Goal: Entertainment & Leisure: Browse casually

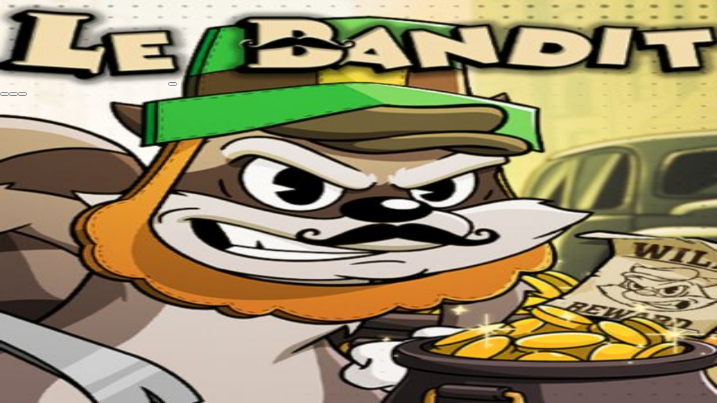
click at [22, 94] on span "fullscreen-exit icon" at bounding box center [22, 94] width 0 height 0
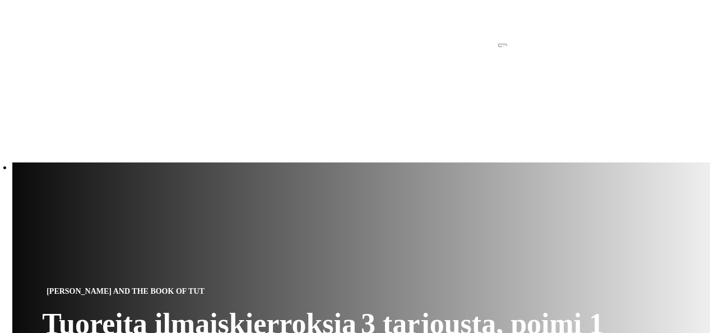
scroll to position [347, 0]
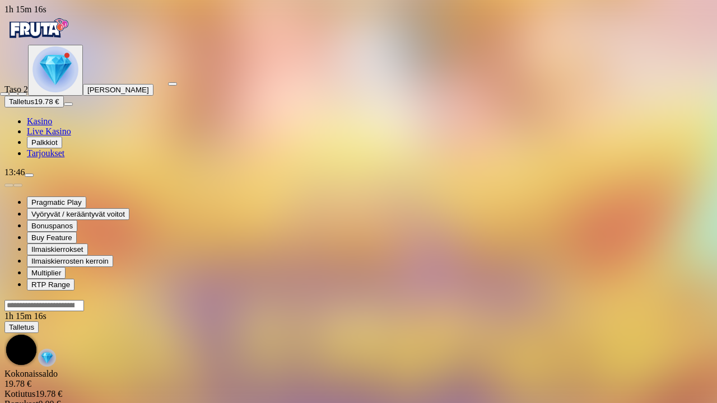
click at [18, 92] on button "button" at bounding box center [22, 93] width 9 height 3
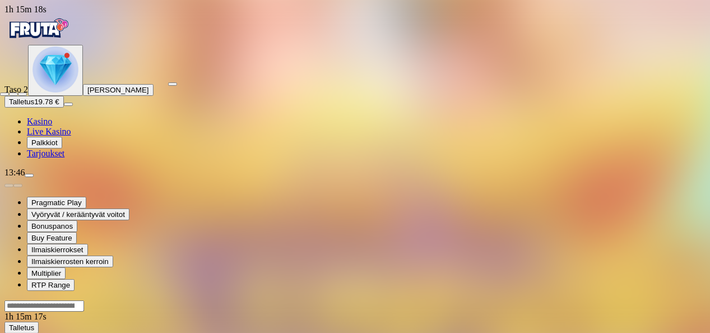
click at [18, 92] on button "button" at bounding box center [22, 93] width 9 height 3
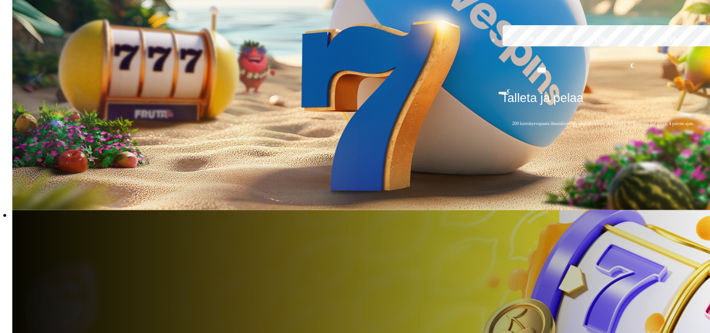
scroll to position [294, 0]
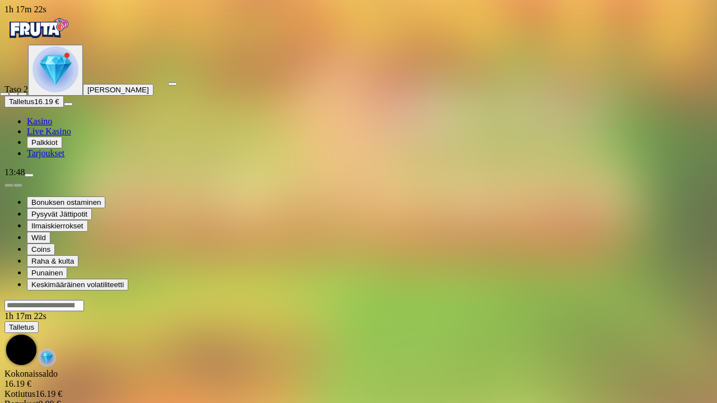
click at [22, 94] on span "fullscreen-exit icon" at bounding box center [22, 94] width 0 height 0
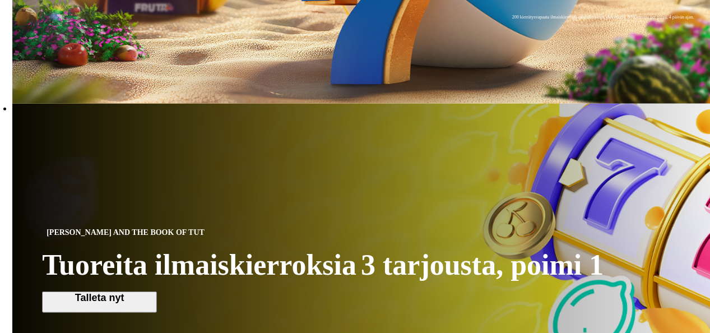
scroll to position [568, 0]
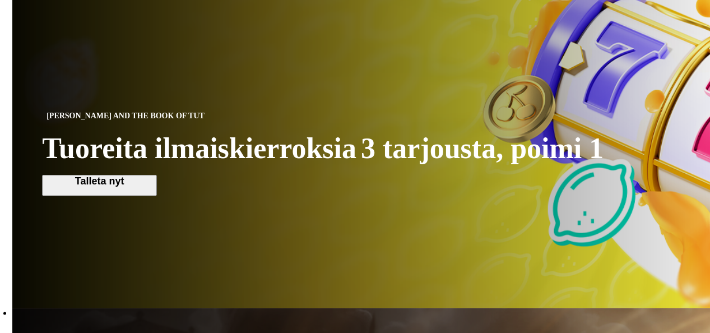
scroll to position [523, 0]
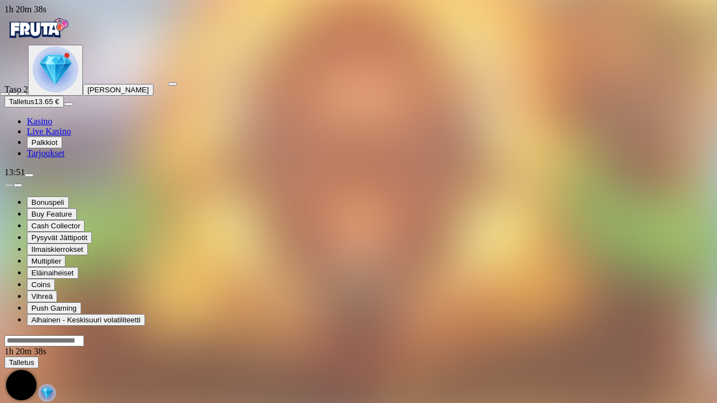
click at [22, 94] on span "fullscreen-exit icon" at bounding box center [22, 94] width 0 height 0
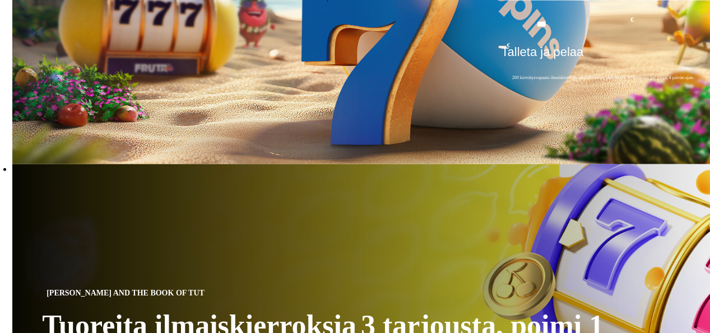
scroll to position [541, 0]
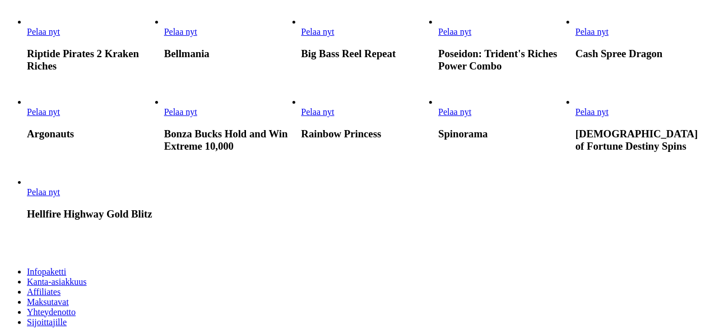
scroll to position [924, 0]
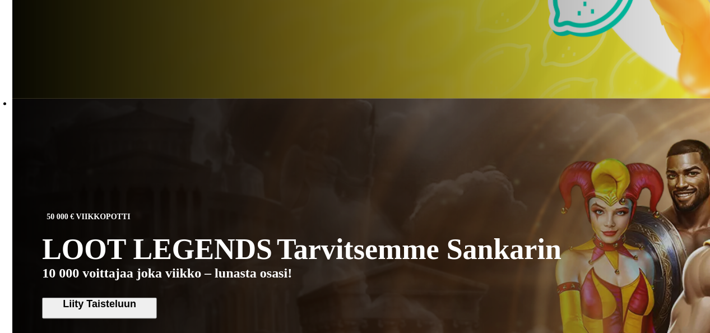
scroll to position [730, 0]
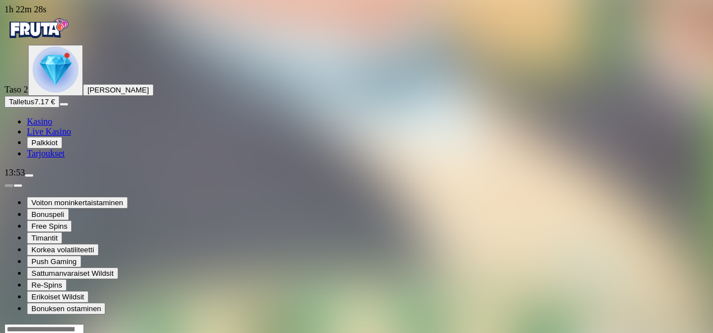
click at [29, 175] on span "menu icon" at bounding box center [29, 175] width 0 height 0
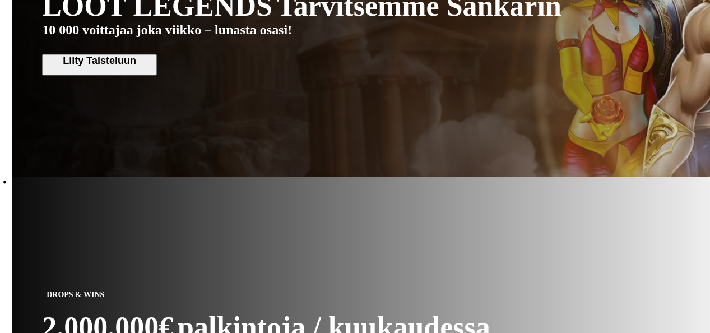
scroll to position [973, 0]
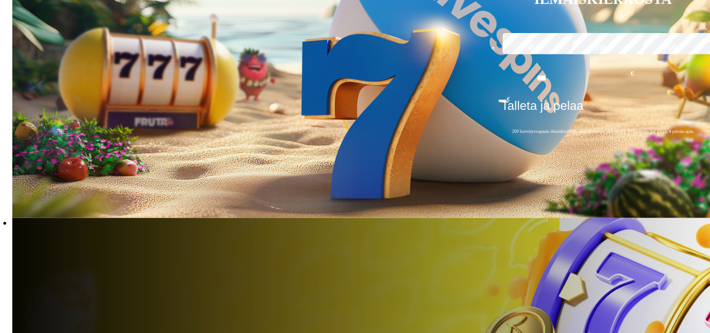
scroll to position [289, 0]
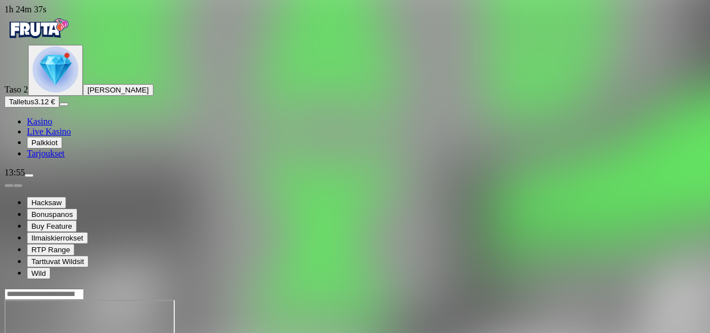
drag, startPoint x: 647, startPoint y: 99, endPoint x: 649, endPoint y: 140, distance: 41.5
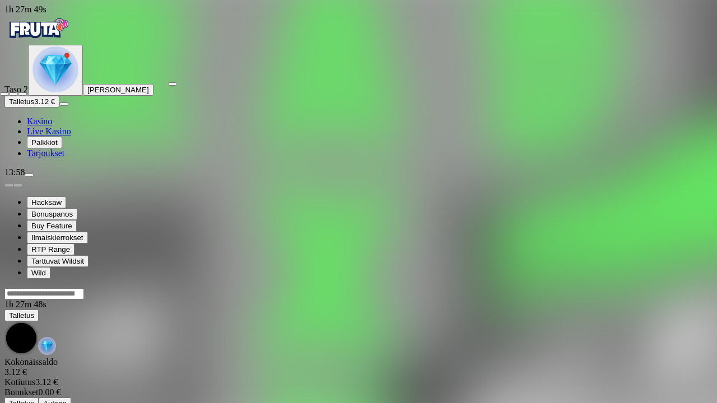
click at [4, 94] on span "close icon" at bounding box center [4, 94] width 0 height 0
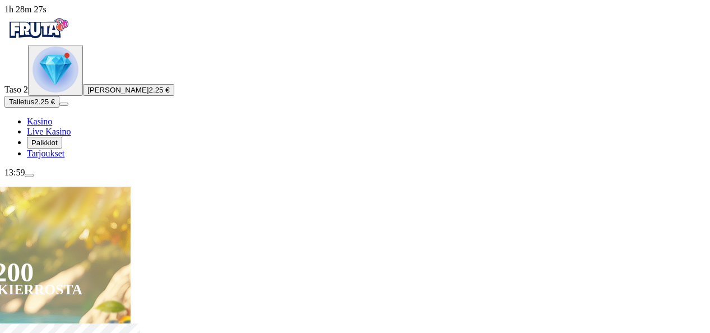
click at [29, 175] on span "menu icon" at bounding box center [29, 175] width 0 height 0
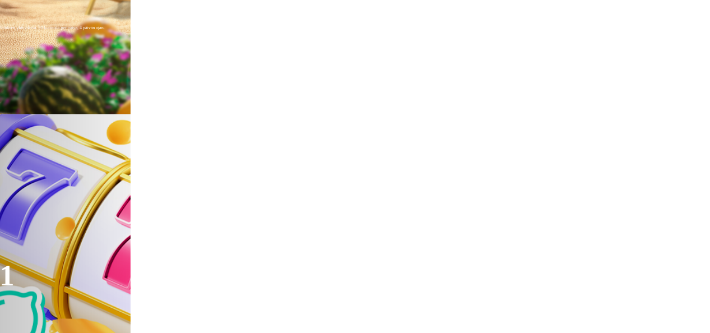
scroll to position [509, 0]
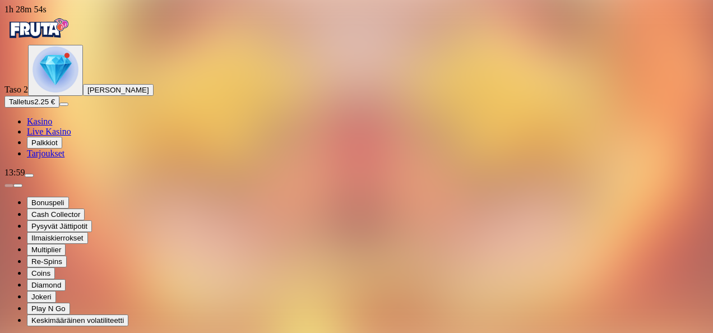
type input "***"
type input "********"
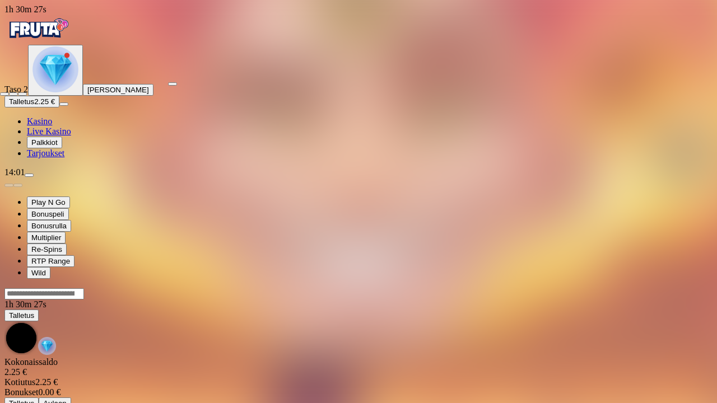
click at [4, 94] on span "close icon" at bounding box center [4, 94] width 0 height 0
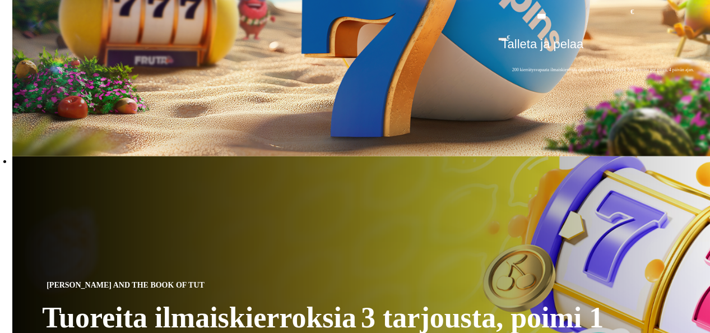
scroll to position [353, 0]
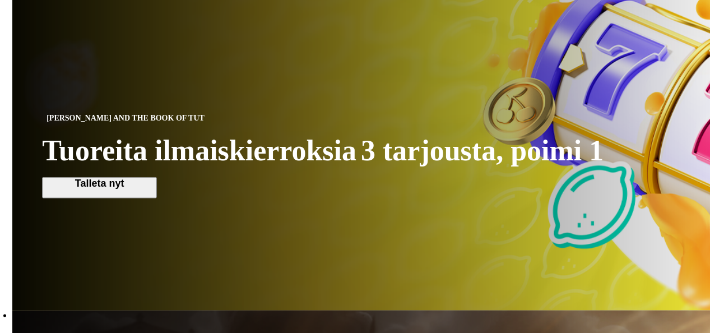
scroll to position [518, 0]
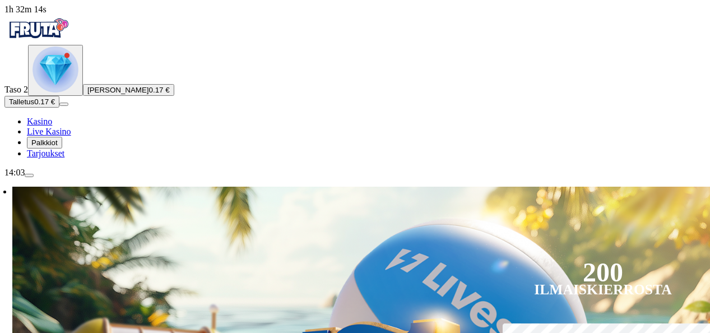
click at [65, 92] on img "Primary" at bounding box center [55, 69] width 46 height 46
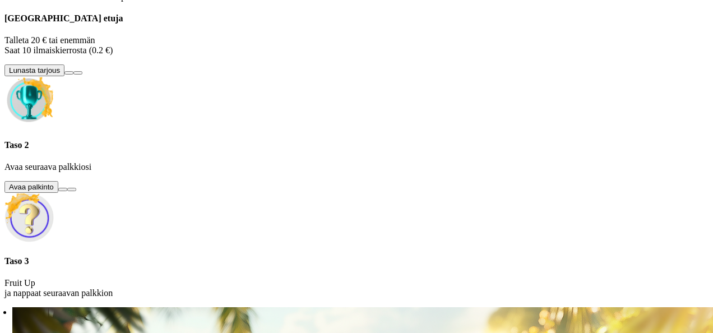
scroll to position [162, 0]
click at [67, 191] on button at bounding box center [62, 189] width 9 height 3
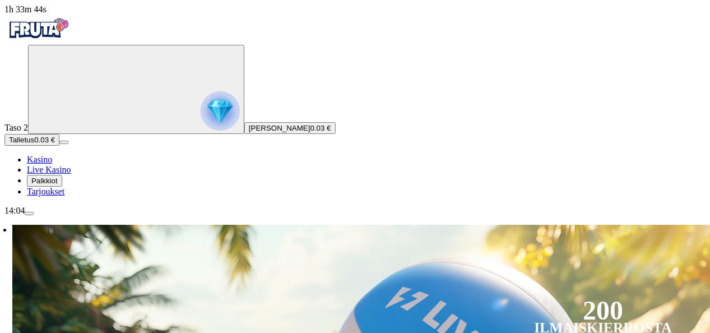
click at [201, 131] on img "Primary" at bounding box center [220, 110] width 39 height 39
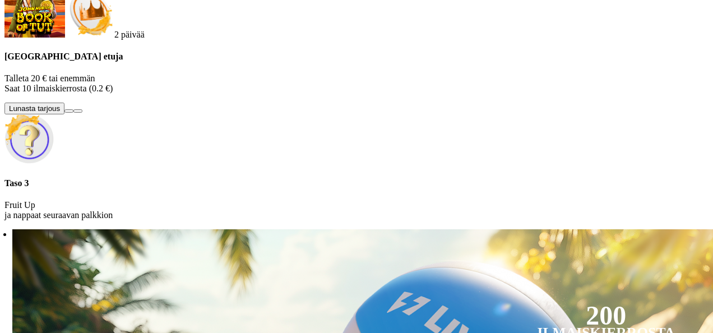
scroll to position [71, 0]
click at [73, 113] on button at bounding box center [68, 110] width 9 height 3
